Goal: Task Accomplishment & Management: Complete application form

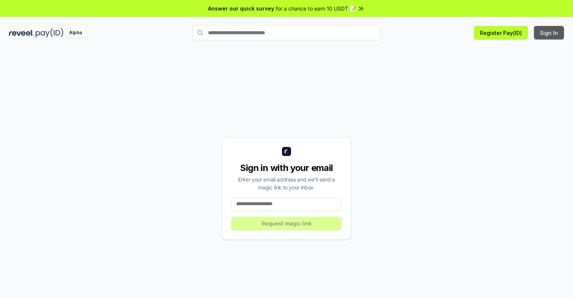
click at [549, 33] on button "Sign In" at bounding box center [549, 33] width 30 height 14
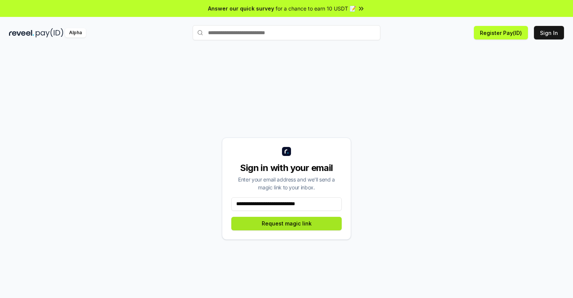
type input "**********"
click at [286, 223] on button "Request magic link" at bounding box center [286, 224] width 110 height 14
